Goal: Information Seeking & Learning: Check status

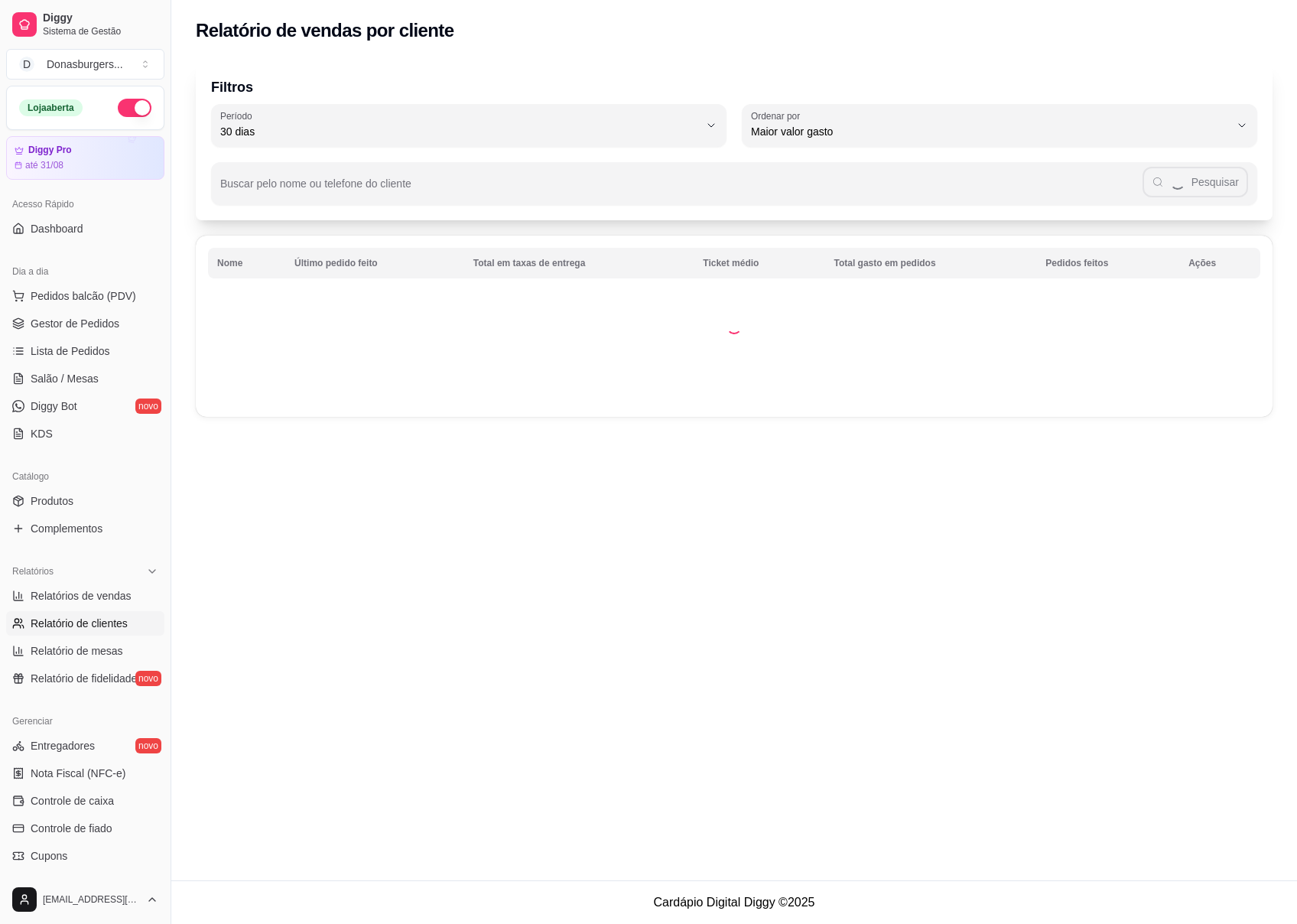
select select "30"
select select "HIGHEST_TOTAL_SPENT_WITH_ORDERS"
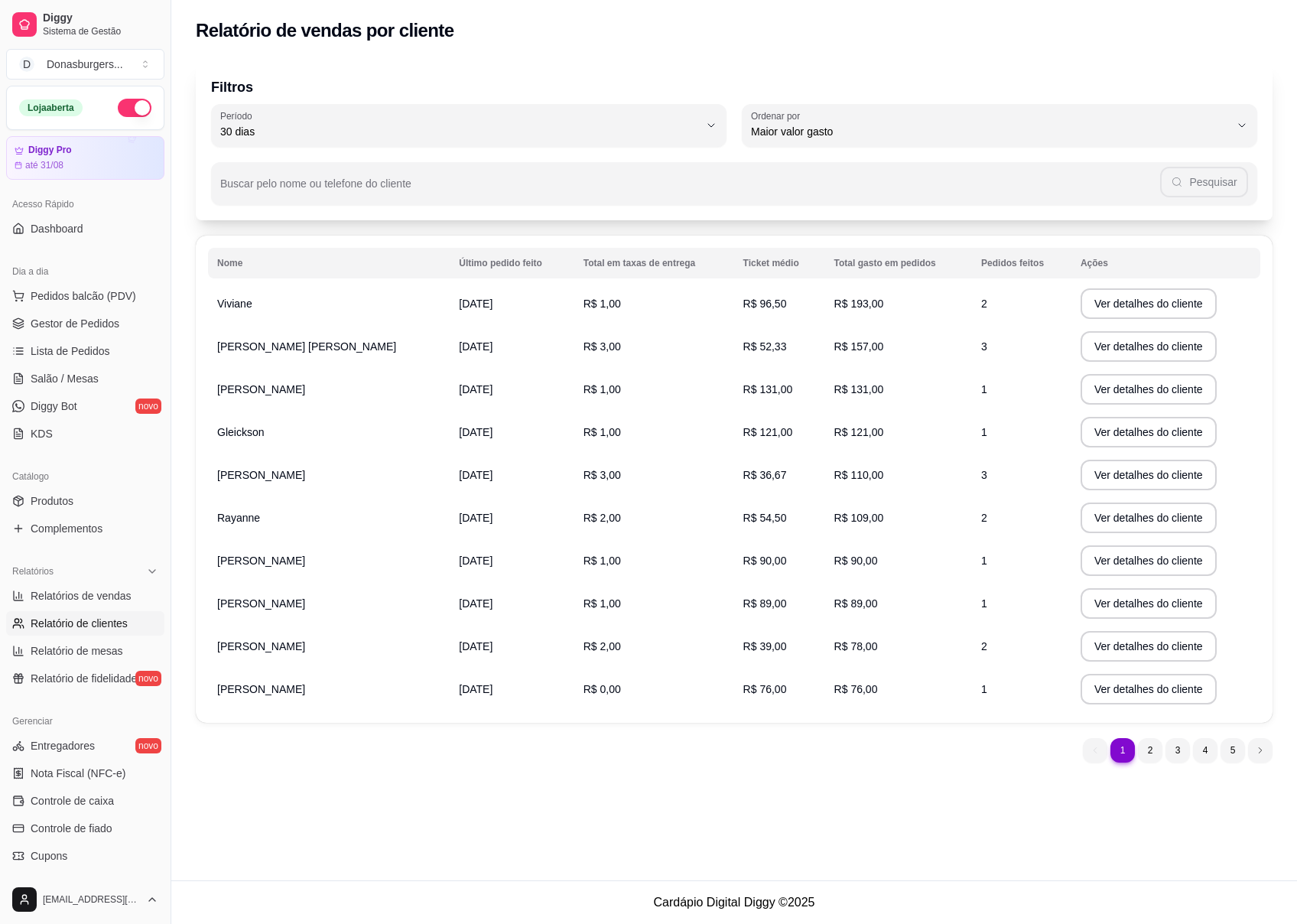
click at [734, 422] on td "R$ 121,00" at bounding box center [779, 432] width 91 height 43
click at [285, 432] on td "Gleickson" at bounding box center [328, 432] width 242 height 43
click at [209, 439] on td "Gleickson" at bounding box center [328, 432] width 242 height 43
click at [237, 432] on span "Gleickson" at bounding box center [241, 432] width 47 height 13
click at [743, 427] on span "R$ 121,00" at bounding box center [769, 432] width 50 height 13
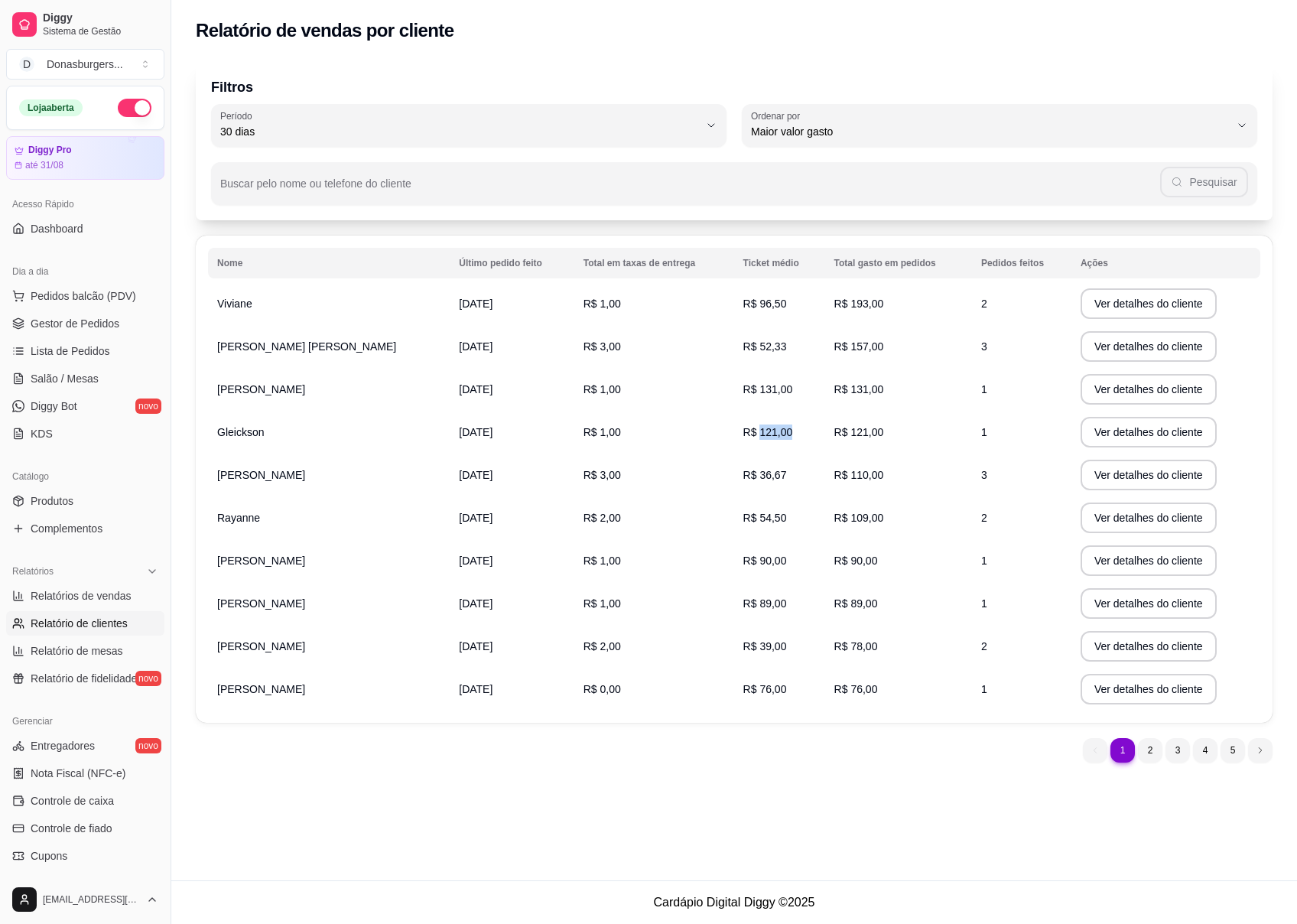
click at [743, 427] on span "R$ 121,00" at bounding box center [769, 432] width 50 height 13
drag, startPoint x: 710, startPoint y: 427, endPoint x: 821, endPoint y: 426, distance: 111.0
click at [834, 426] on span "R$ 121,00" at bounding box center [859, 432] width 50 height 13
click at [1083, 428] on button "Ver detalhes do cliente" at bounding box center [1149, 432] width 136 height 30
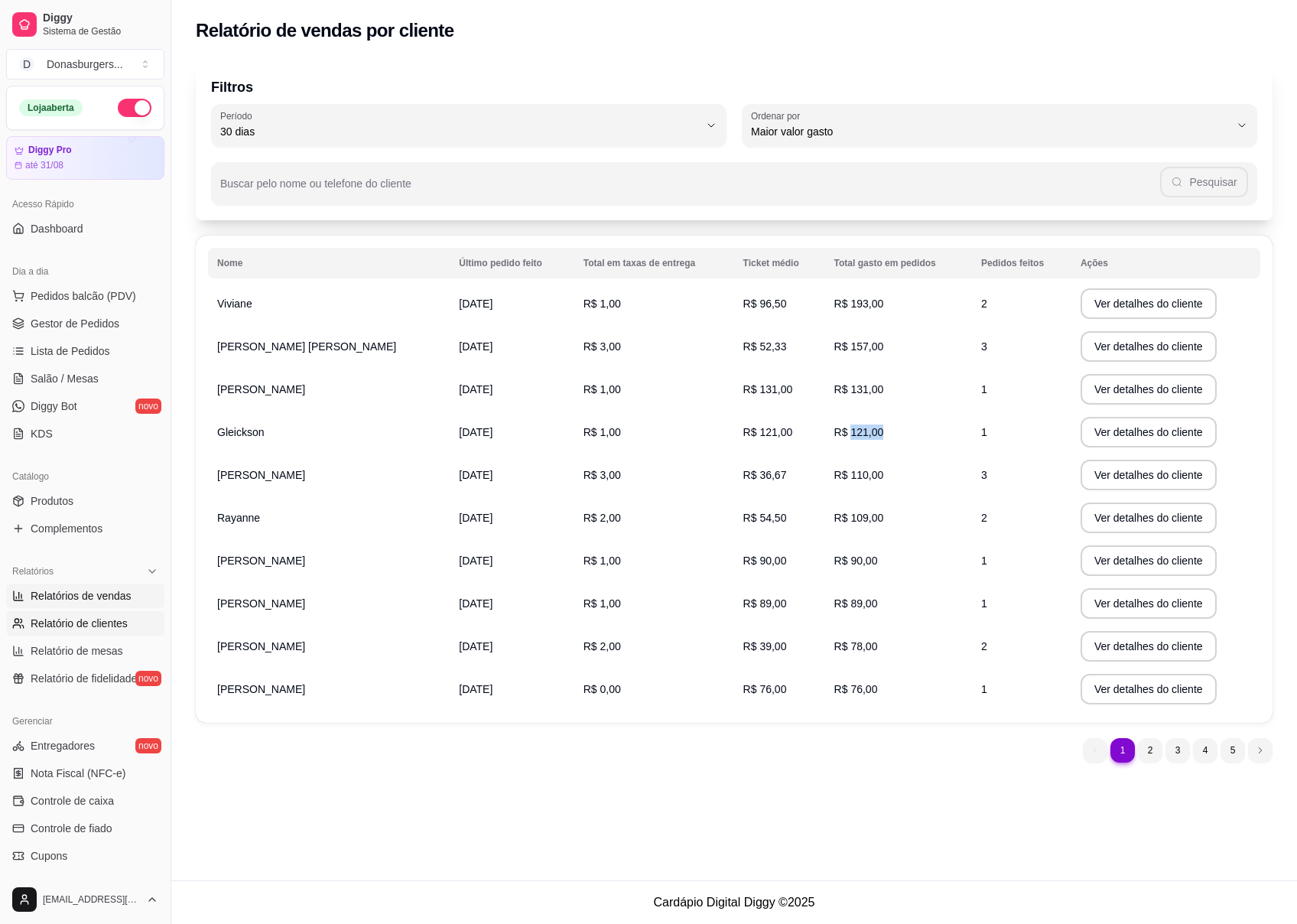
click at [93, 594] on span "Relatórios de vendas" at bounding box center [81, 596] width 101 height 16
select select "ALL"
select select "0"
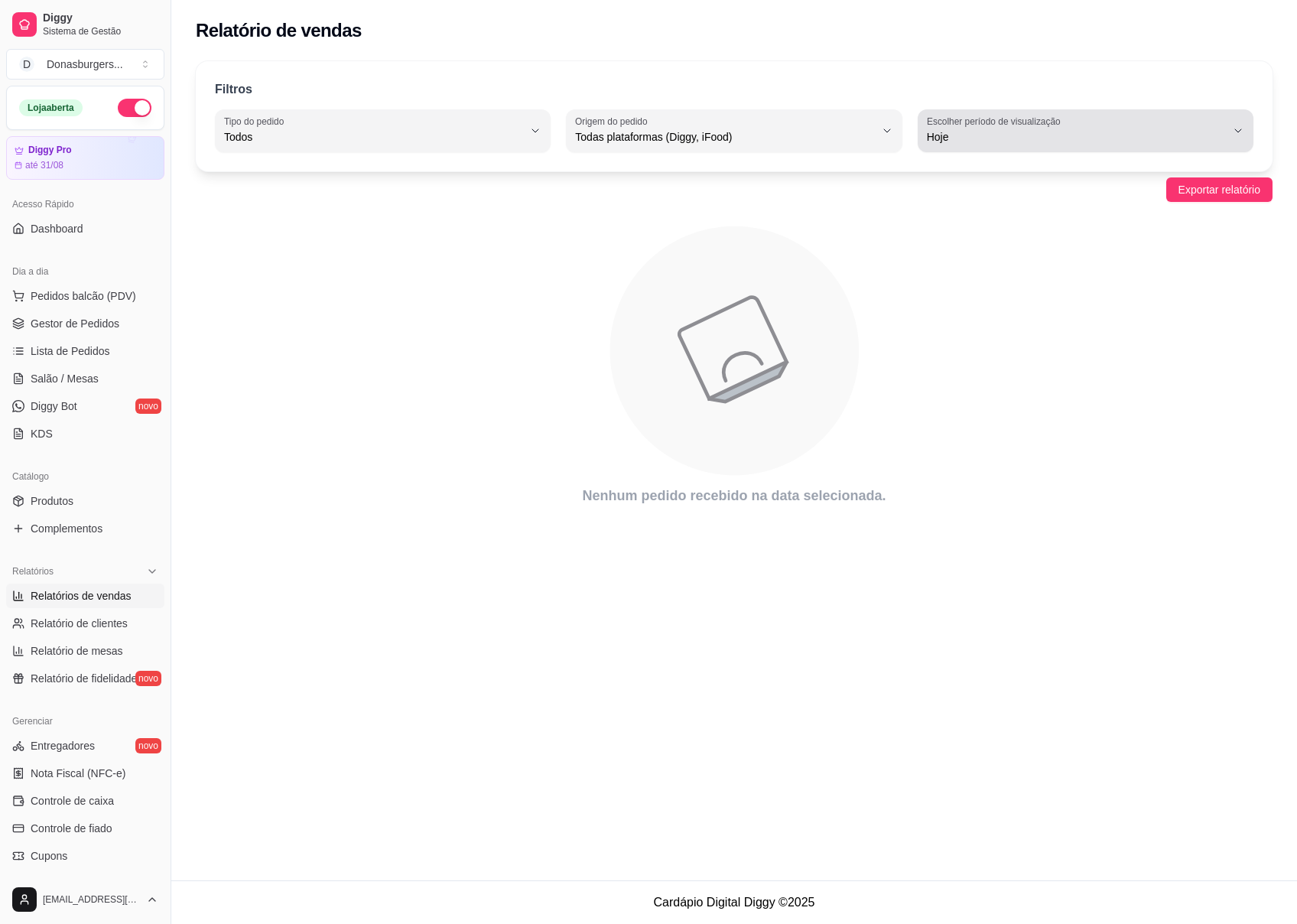
click at [958, 133] on span "Hoje" at bounding box center [1077, 137] width 299 height 16
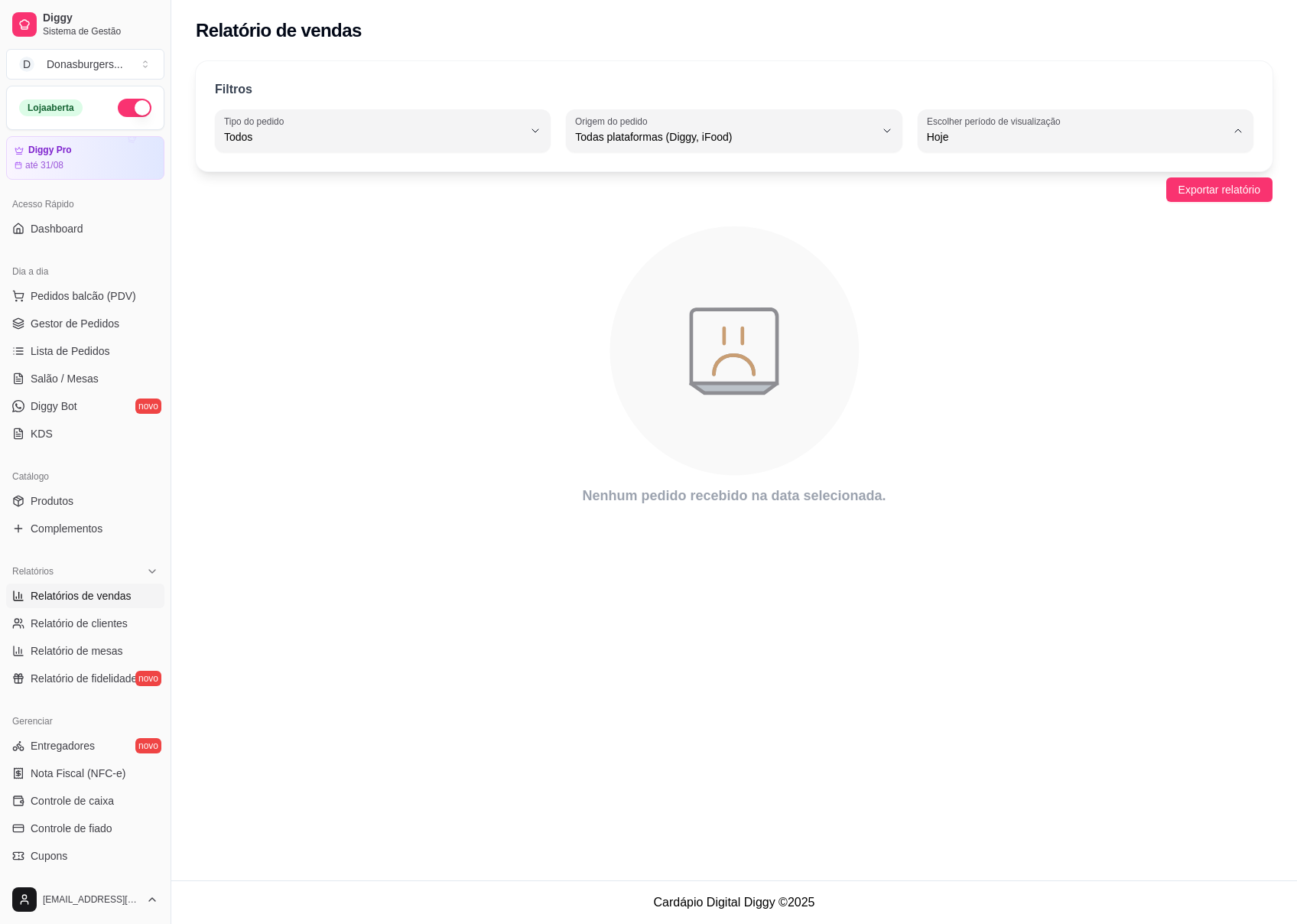
click at [980, 249] on span "15 dias" at bounding box center [1079, 248] width 285 height 15
type input "15"
select select "15"
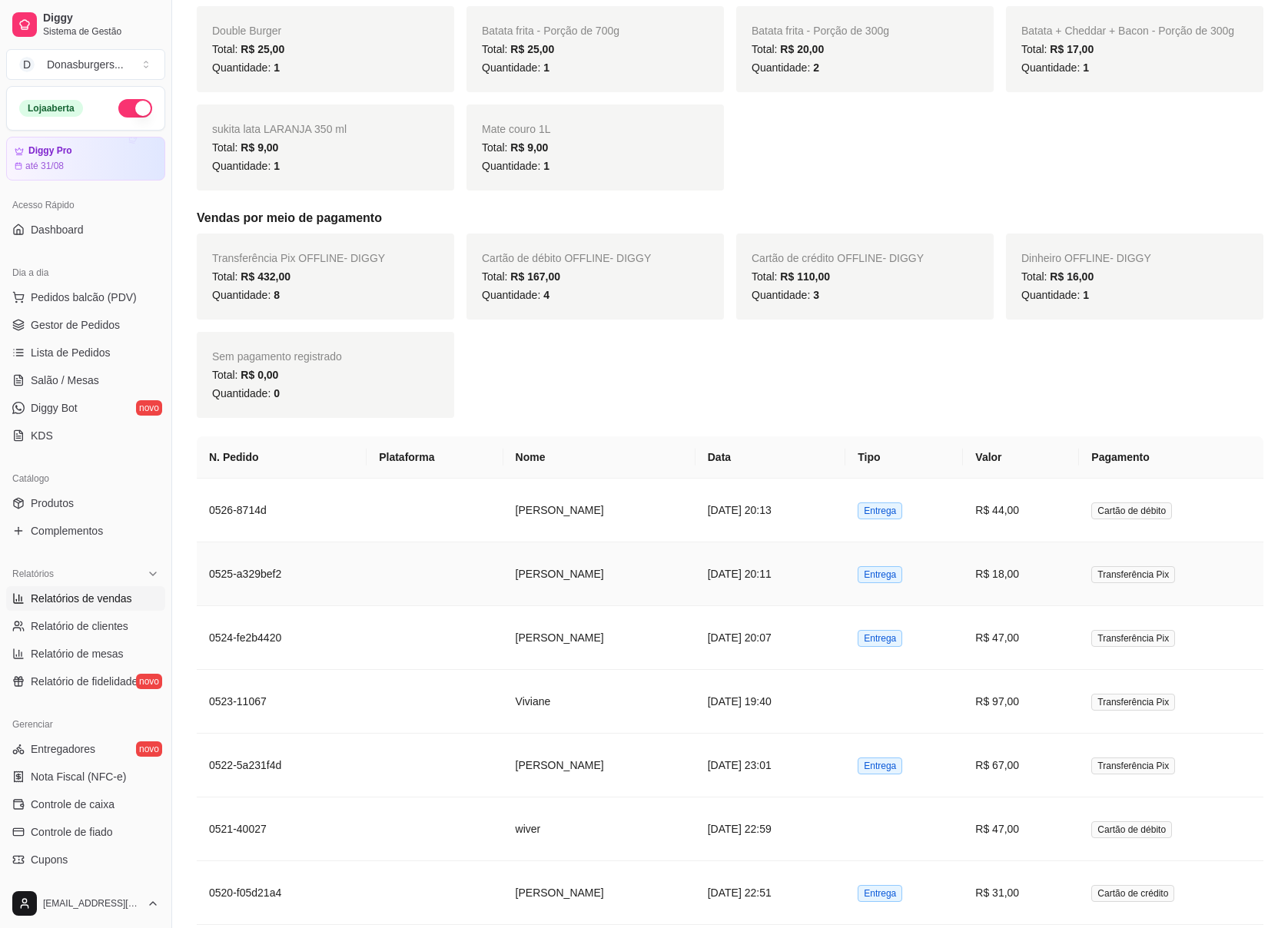
scroll to position [717, 0]
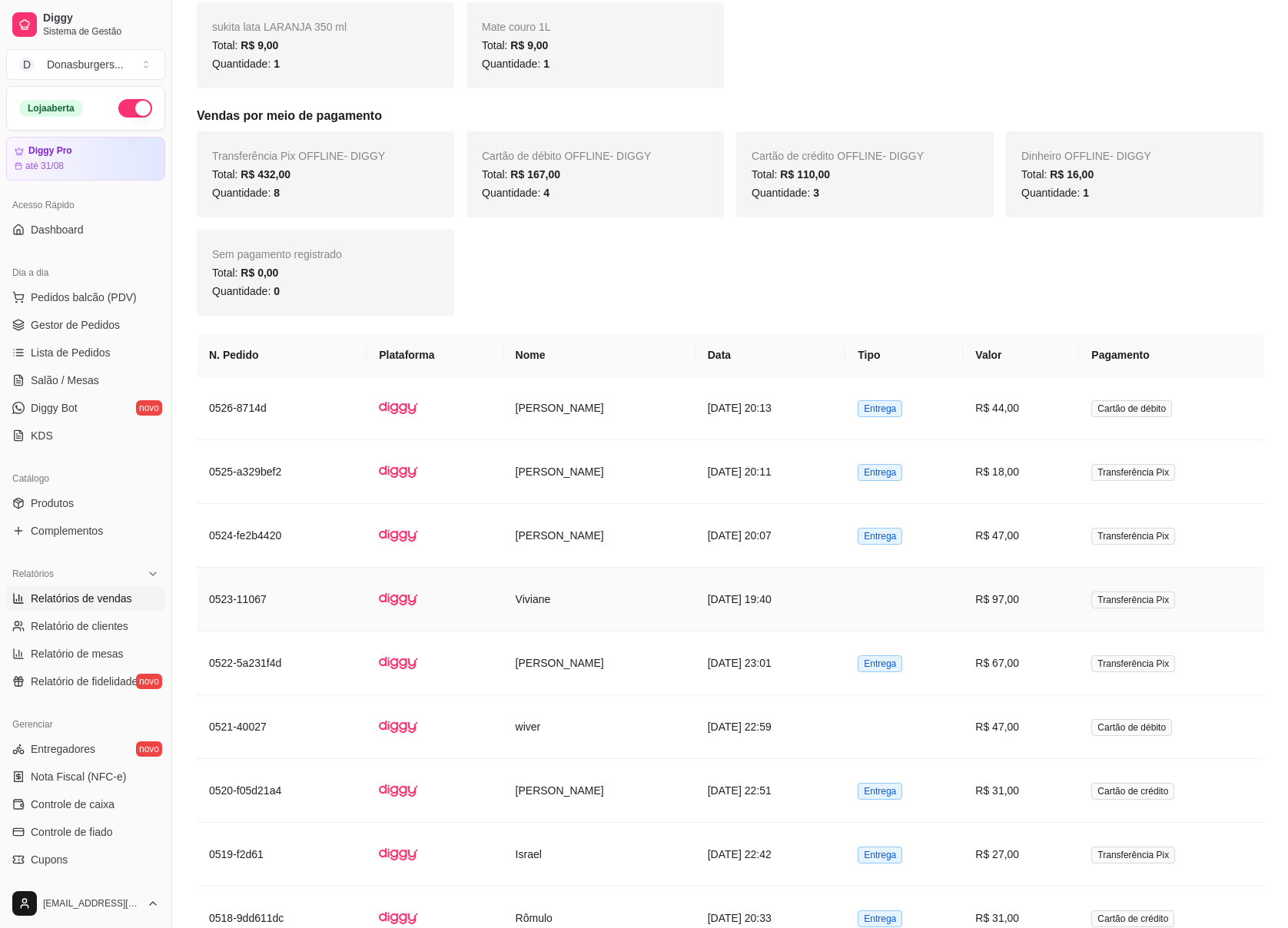
click at [524, 616] on td "Viviane" at bounding box center [599, 599] width 192 height 64
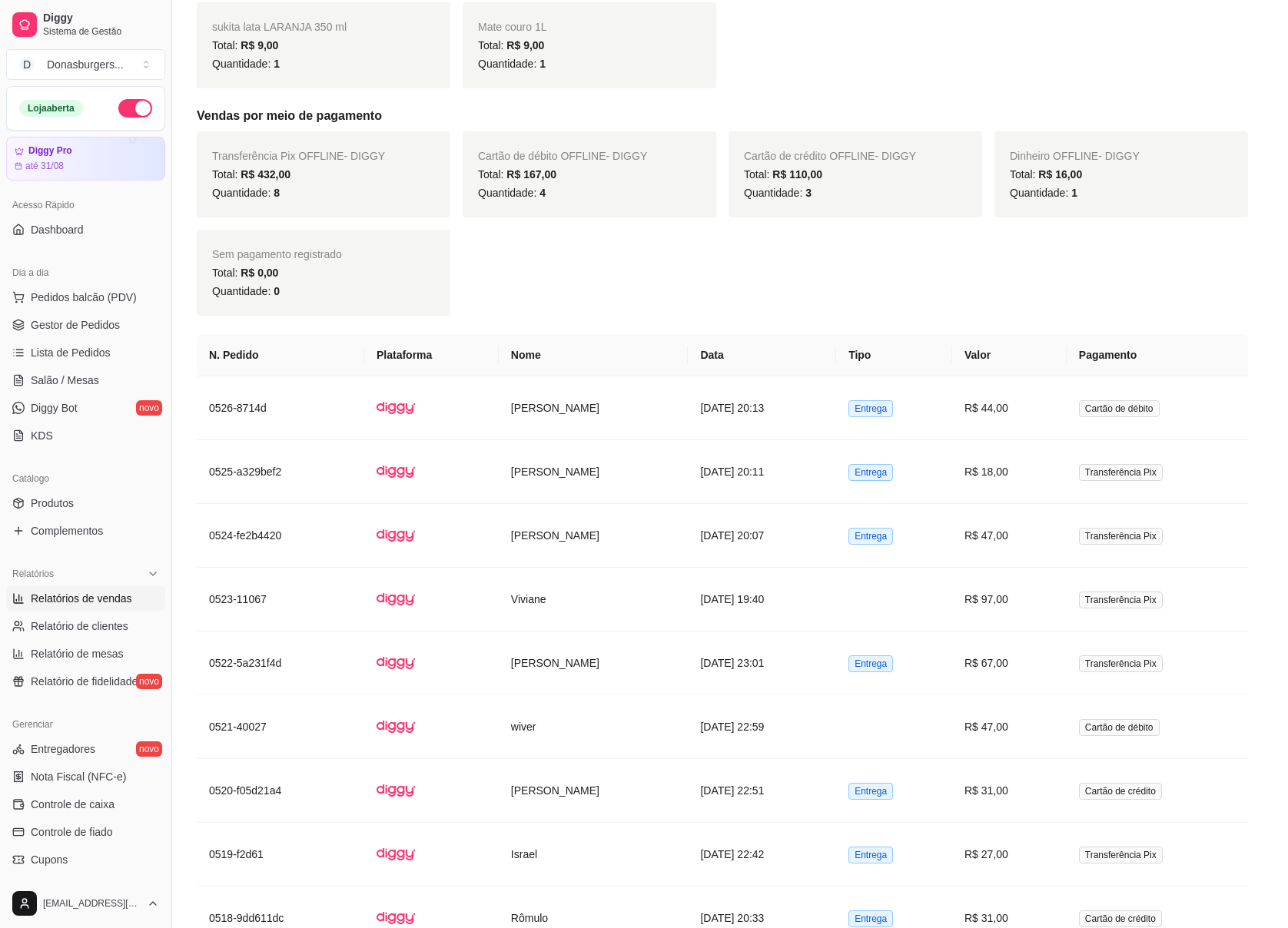
click at [423, 616] on div "**********" at bounding box center [644, 464] width 1288 height 928
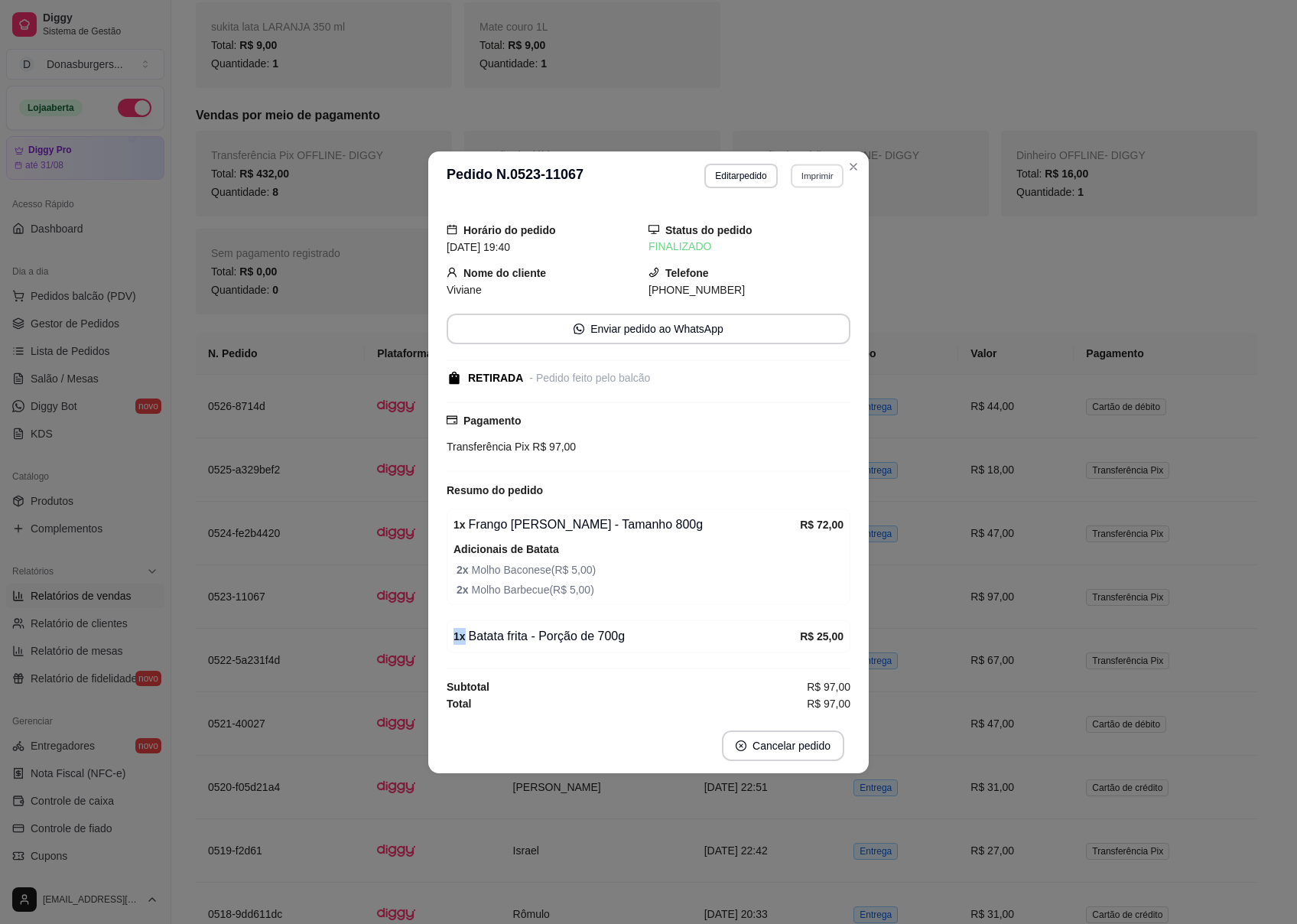
click at [823, 168] on button "Imprimir" at bounding box center [818, 175] width 53 height 23
click at [769, 224] on button "IMP donas" at bounding box center [790, 226] width 111 height 24
